Goal: Information Seeking & Learning: Learn about a topic

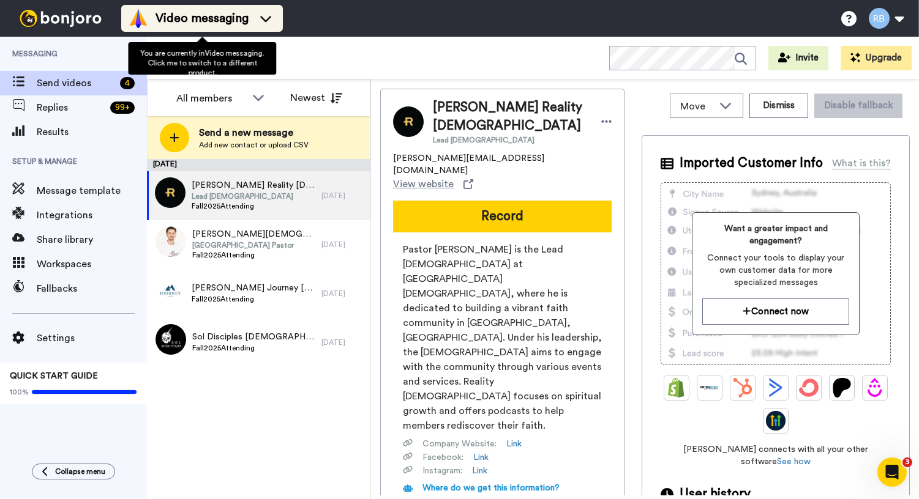
click at [213, 21] on span "Video messaging" at bounding box center [201, 18] width 93 height 17
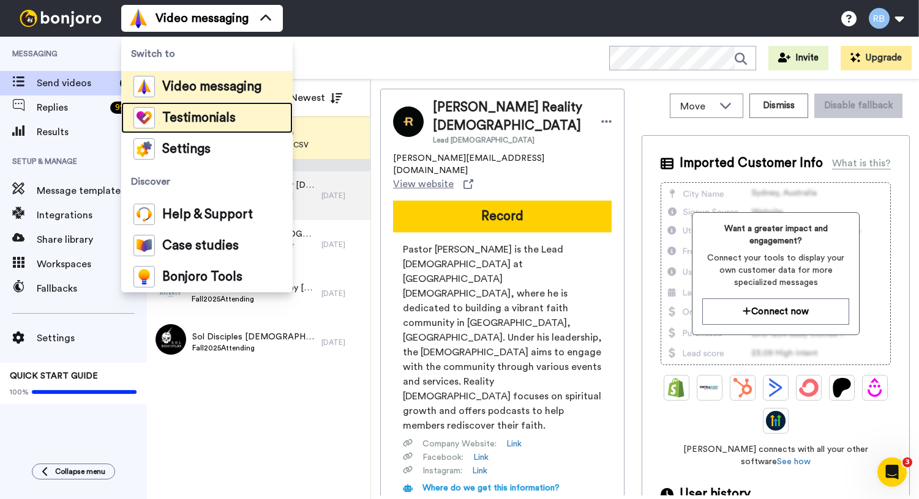
click at [219, 115] on span "Testimonials" at bounding box center [198, 118] width 73 height 12
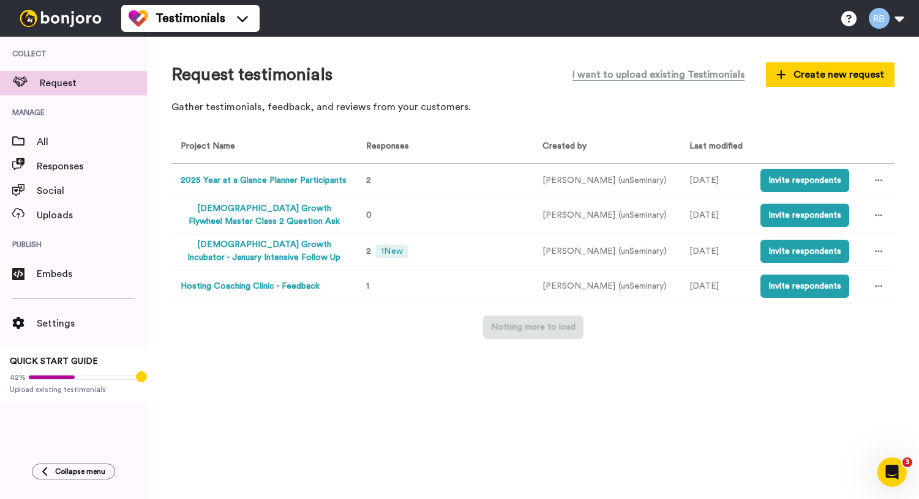
click at [299, 250] on button "[DEMOGRAPHIC_DATA] Growth Incubator - January Intensive Follow Up" at bounding box center [264, 252] width 166 height 26
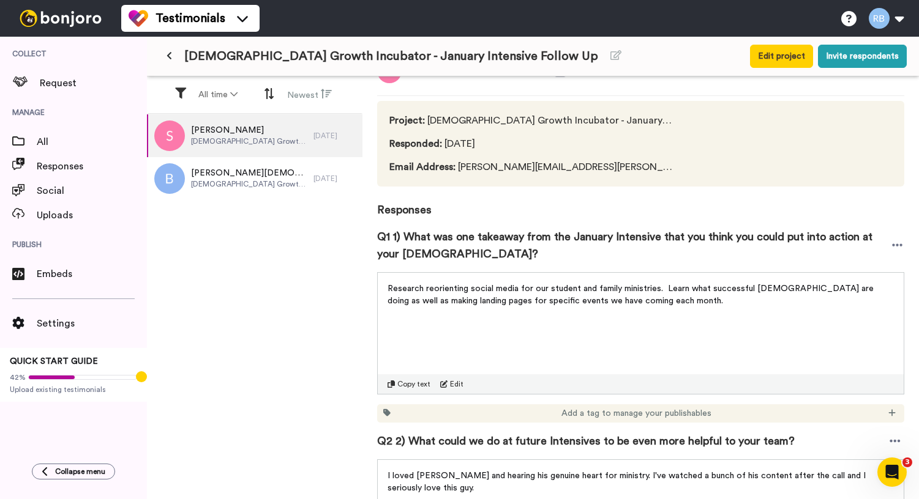
scroll to position [28, 0]
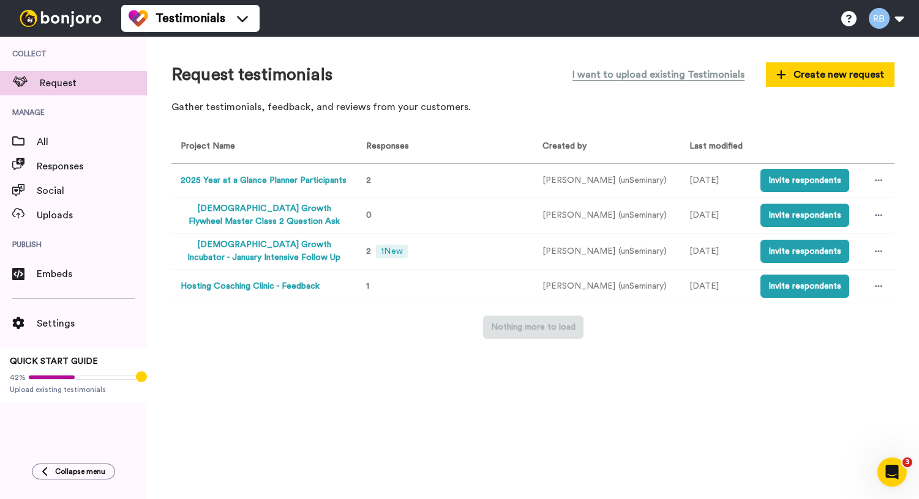
click at [301, 177] on button "2025 Year at a Glance Planner Participants" at bounding box center [264, 180] width 166 height 13
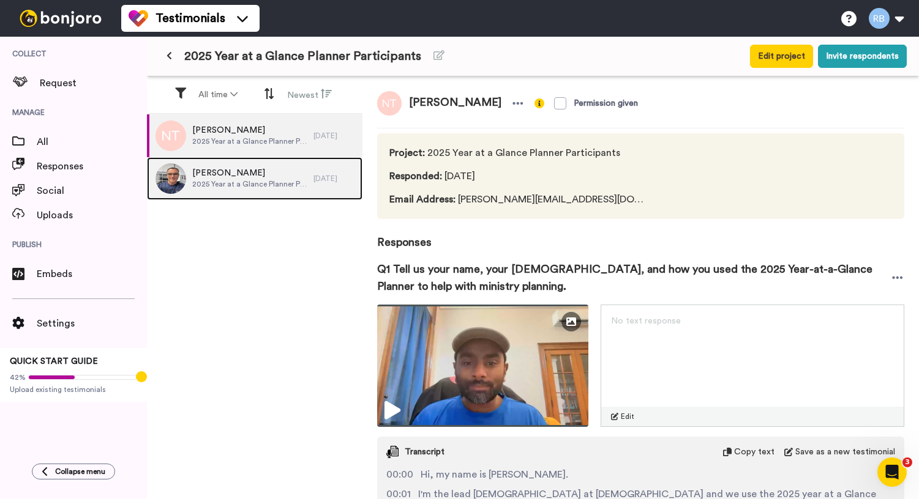
click at [273, 180] on span "2025 Year at a Glance Planner Participants" at bounding box center [249, 184] width 115 height 10
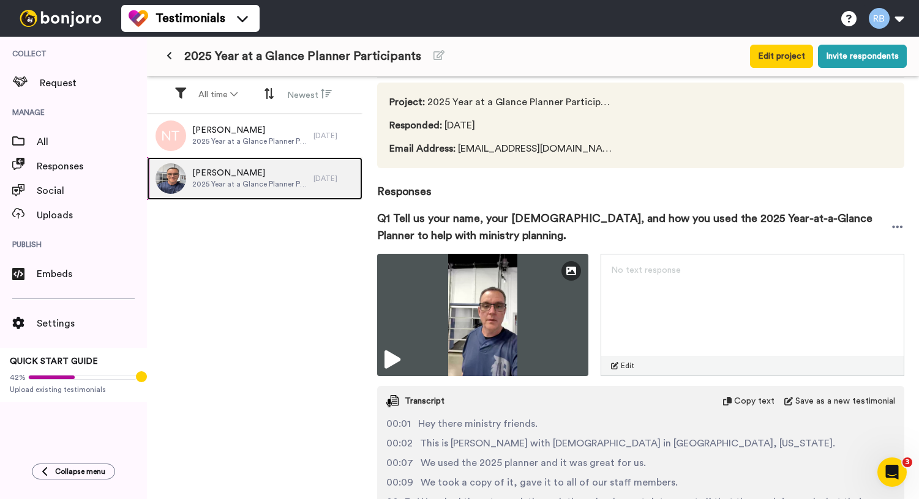
scroll to position [61, 0]
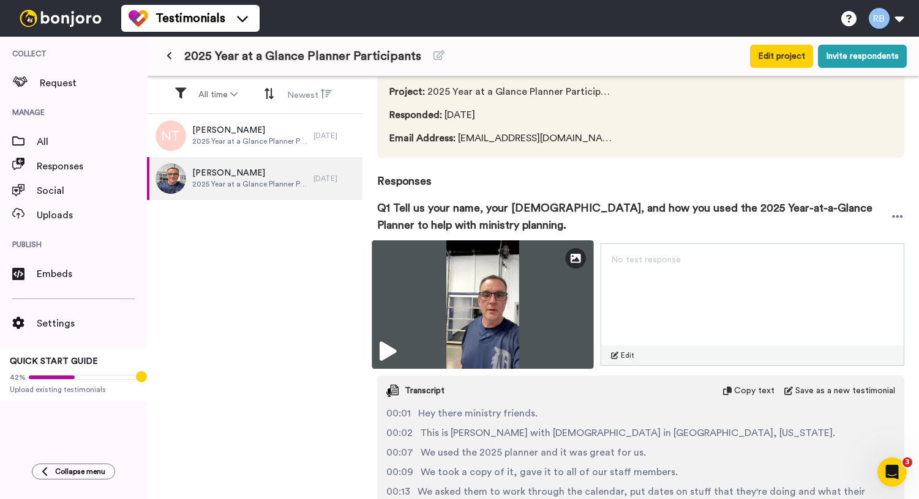
click at [569, 295] on img at bounding box center [483, 305] width 222 height 129
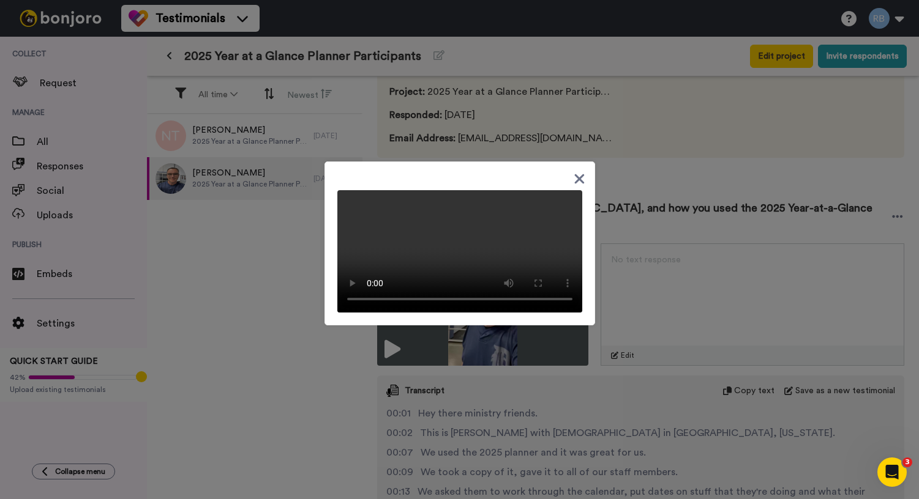
click at [581, 174] on icon at bounding box center [579, 179] width 10 height 10
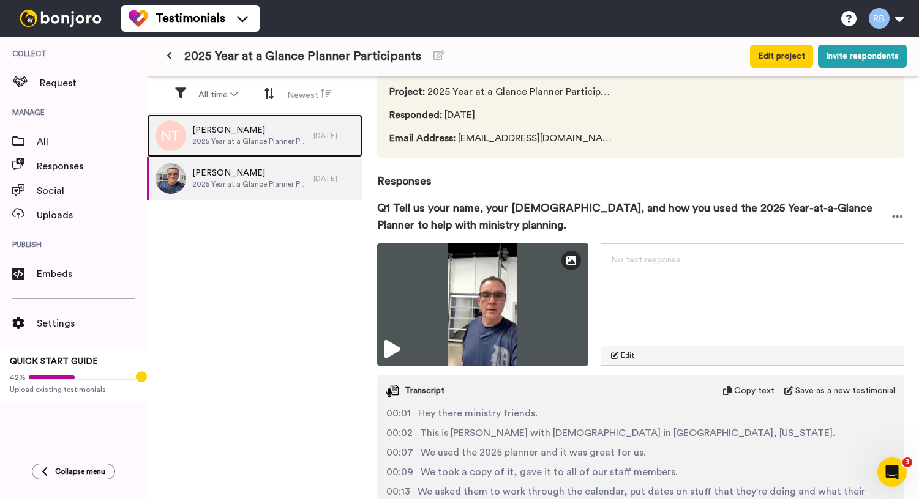
click at [261, 137] on span "2025 Year at a Glance Planner Participants" at bounding box center [249, 141] width 115 height 10
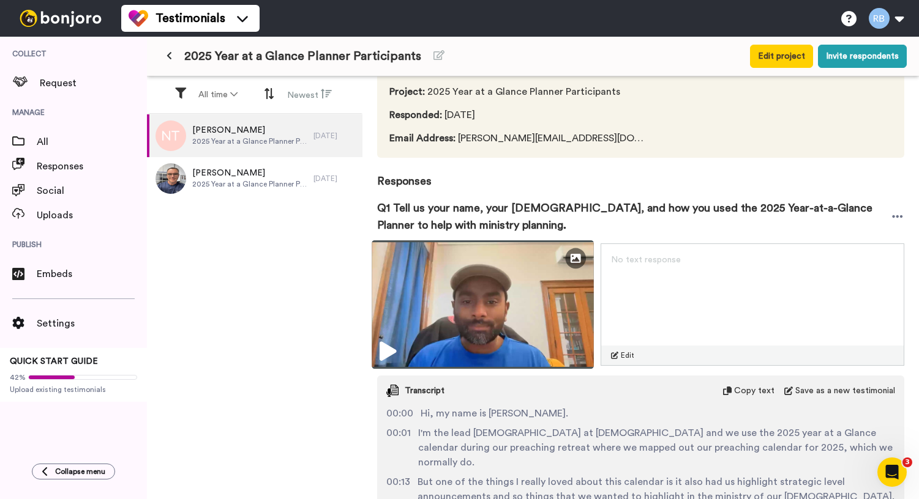
click at [501, 291] on img at bounding box center [483, 305] width 222 height 129
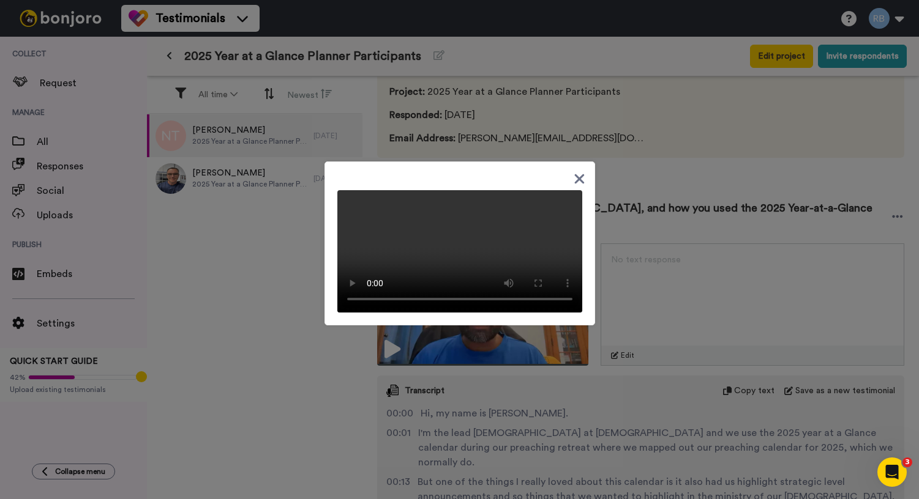
click at [583, 171] on icon at bounding box center [580, 178] width 12 height 15
